Goal: Information Seeking & Learning: Learn about a topic

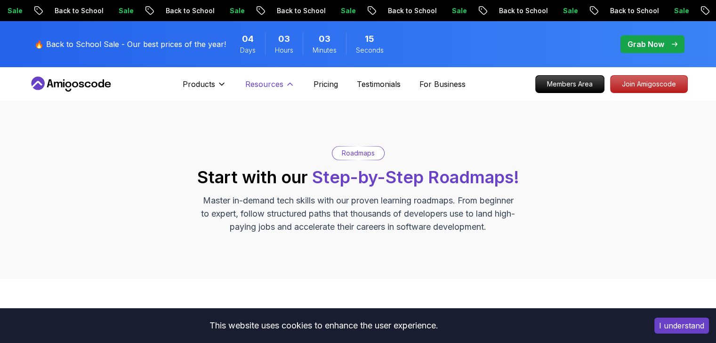
click at [289, 86] on icon at bounding box center [289, 84] width 9 height 9
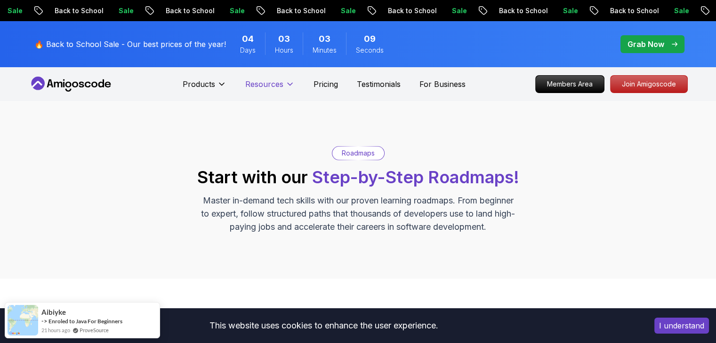
click at [288, 84] on icon at bounding box center [289, 84] width 5 height 2
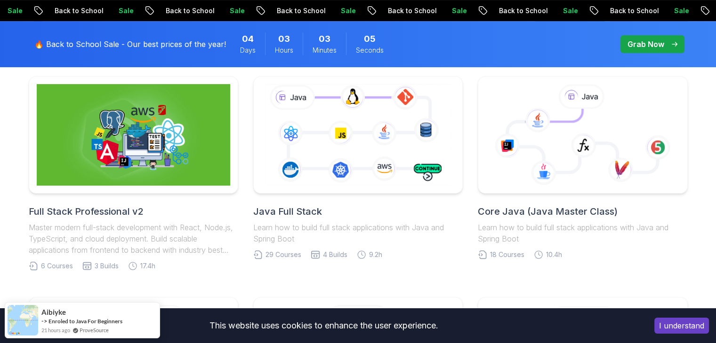
scroll to position [247, 0]
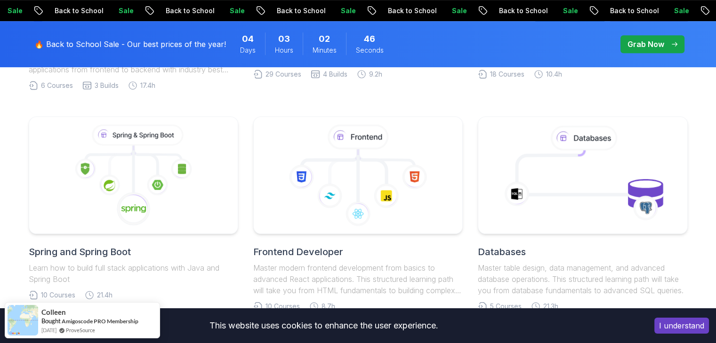
scroll to position [447, 0]
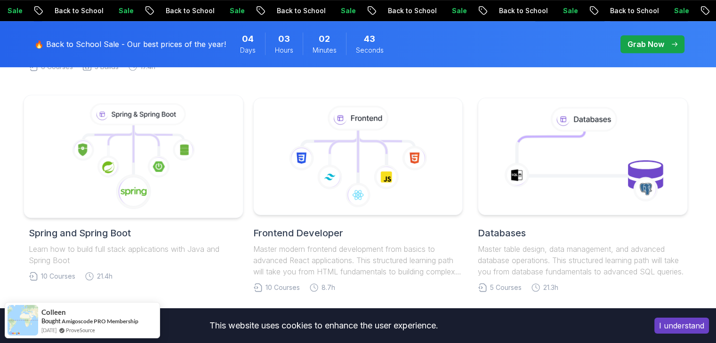
click at [198, 179] on icon at bounding box center [133, 157] width 203 height 107
click at [175, 193] on icon at bounding box center [133, 157] width 203 height 107
click at [134, 191] on image at bounding box center [133, 192] width 26 height 10
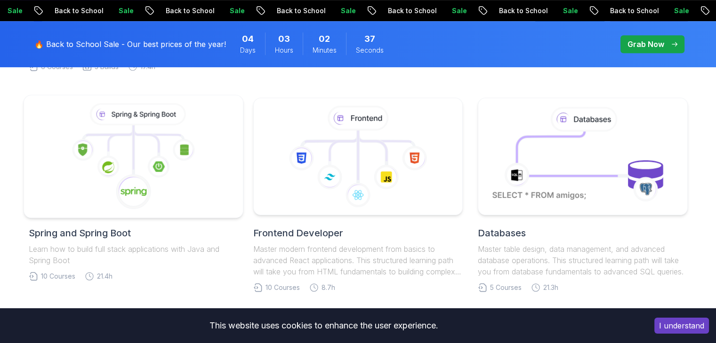
click at [134, 191] on image at bounding box center [133, 192] width 26 height 10
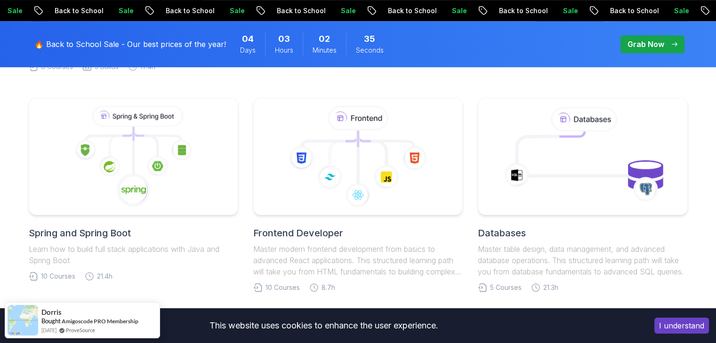
click at [117, 231] on h2 "Spring and Spring Boot" at bounding box center [133, 233] width 209 height 13
click at [138, 113] on icon at bounding box center [137, 114] width 93 height 20
click at [104, 115] on icon at bounding box center [137, 114] width 93 height 20
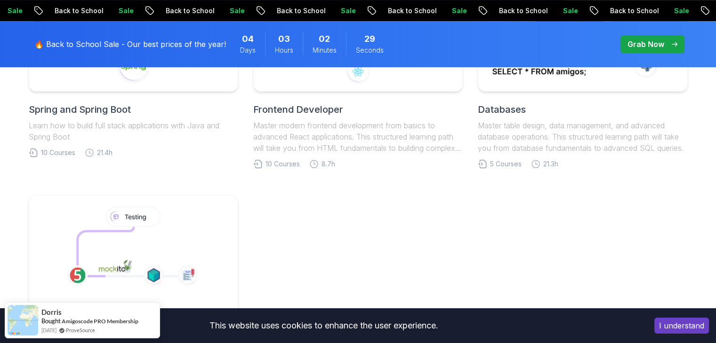
scroll to position [536, 0]
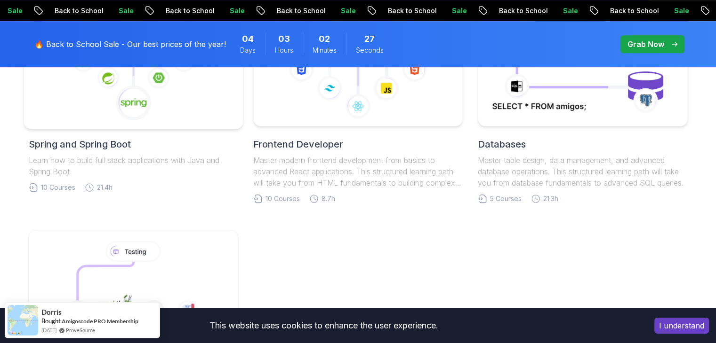
click at [171, 112] on icon at bounding box center [133, 68] width 203 height 107
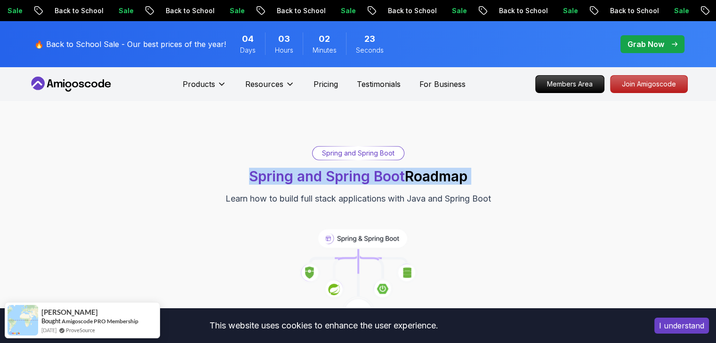
click at [212, 159] on div "Spring and Spring Boot Spring and Spring Boot Roadmap Learn how to build full s…" at bounding box center [358, 175] width 659 height 59
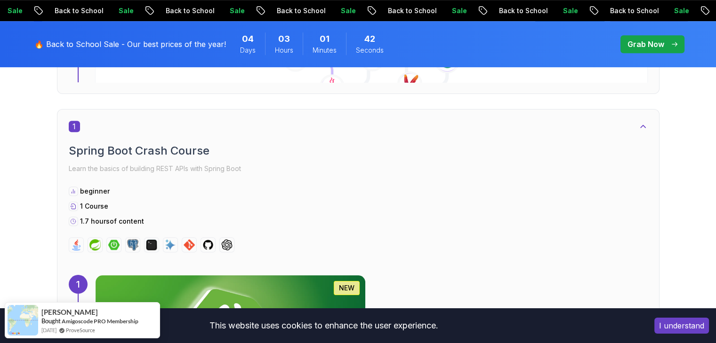
scroll to position [475, 0]
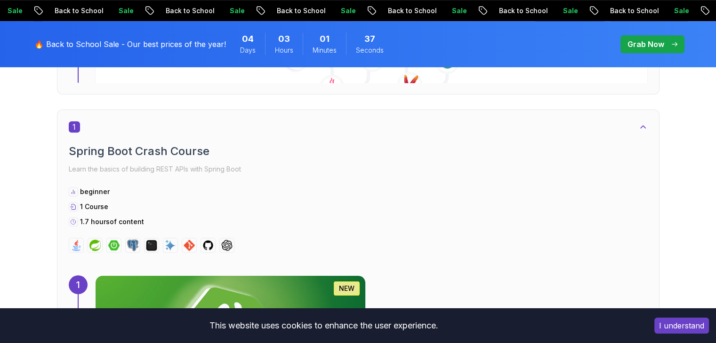
click at [372, 273] on img at bounding box center [229, 332] width 283 height 118
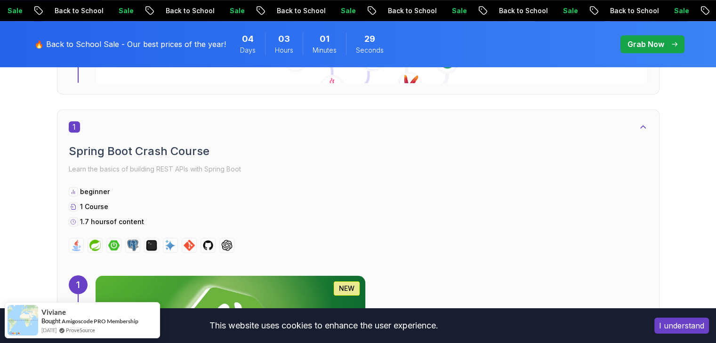
click at [311, 273] on img at bounding box center [229, 332] width 283 height 118
click at [98, 240] on img at bounding box center [94, 245] width 11 height 11
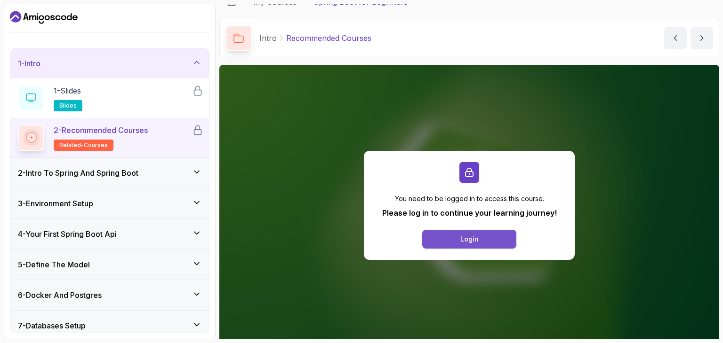
click at [440, 241] on button "Login" at bounding box center [469, 239] width 94 height 19
